Goal: Transaction & Acquisition: Obtain resource

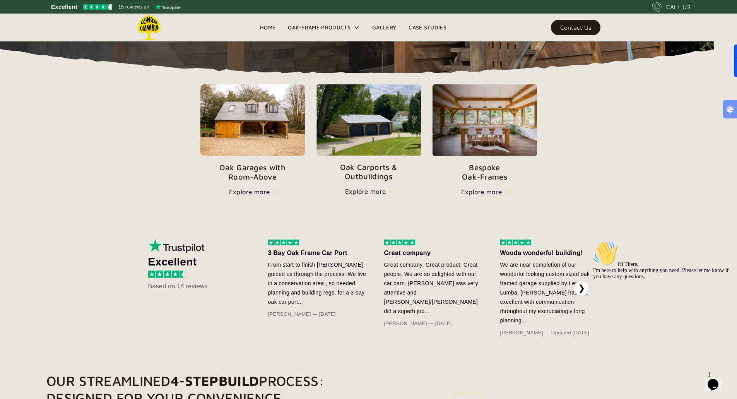
scroll to position [244, 0]
click at [200, 156] on img at bounding box center [252, 120] width 104 height 72
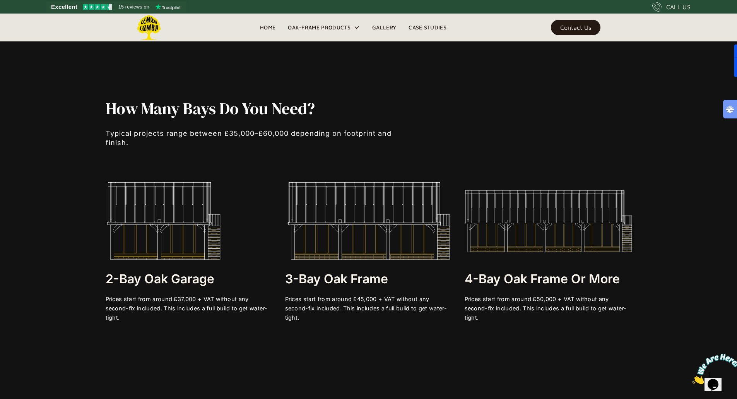
scroll to position [1544, 0]
click at [188, 294] on div at bounding box center [189, 290] width 167 height 8
click at [248, 159] on div at bounding box center [261, 153] width 310 height 12
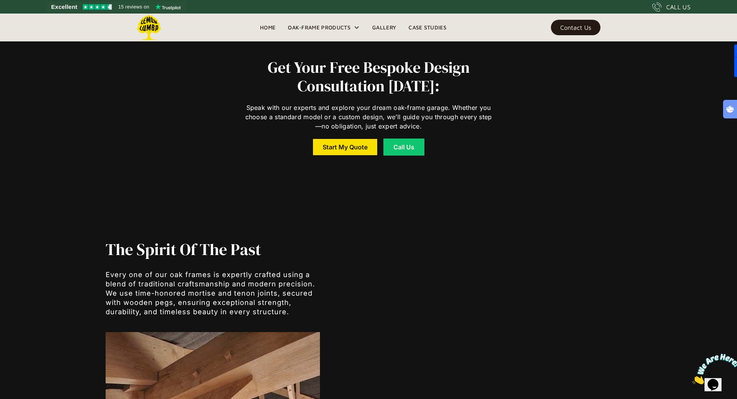
scroll to position [3440, 0]
